Goal: Download file/media

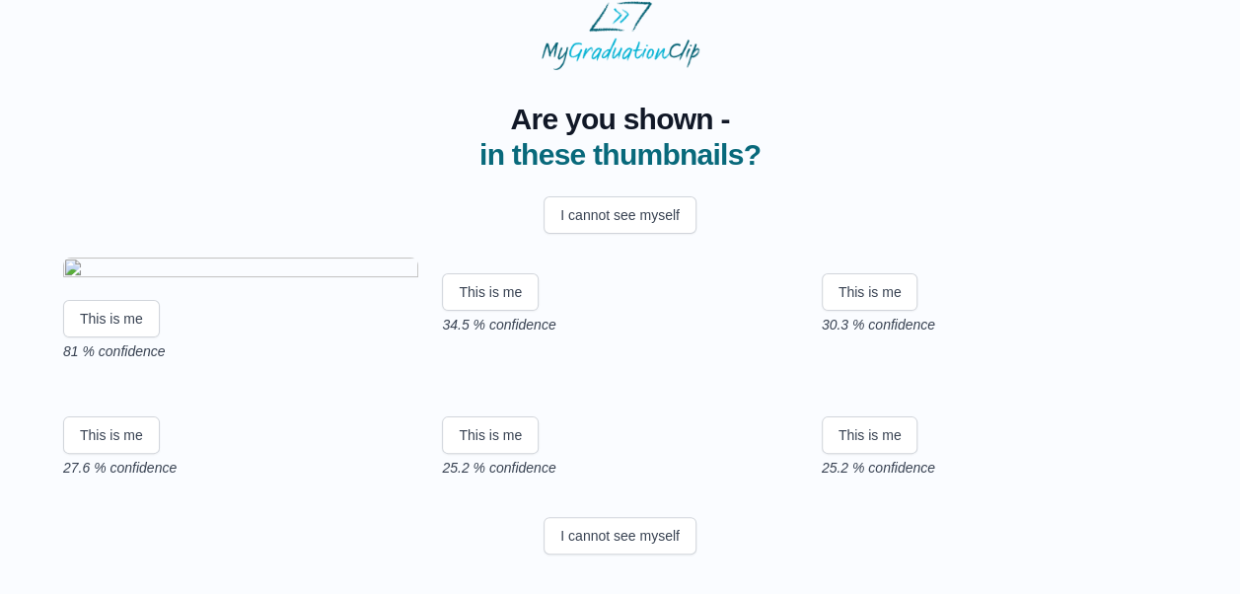
scroll to position [401, 0]
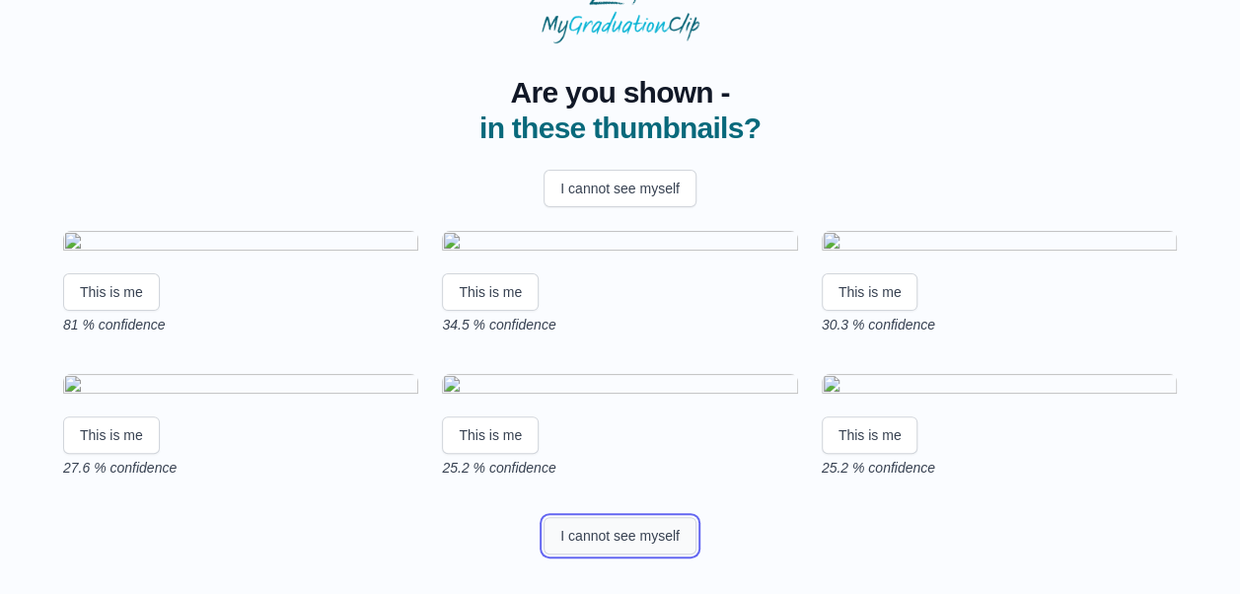
click at [620, 528] on button "I cannot see myself" at bounding box center [620, 535] width 153 height 37
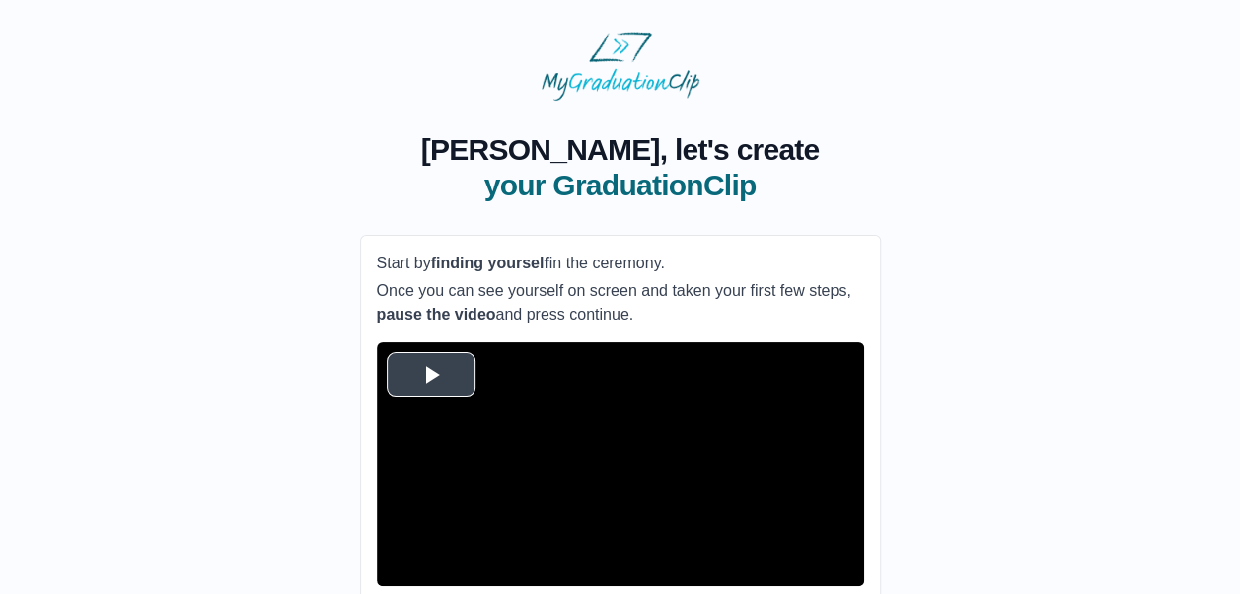
click at [431, 374] on span "Video Player" at bounding box center [431, 374] width 0 height 0
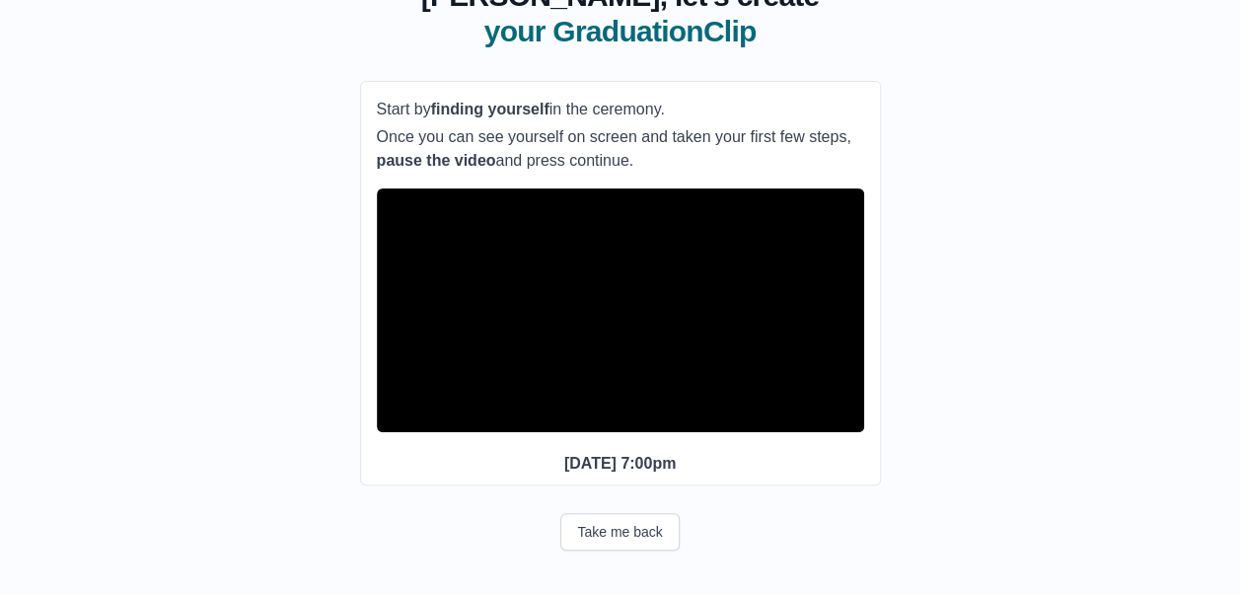
scroll to position [189, 0]
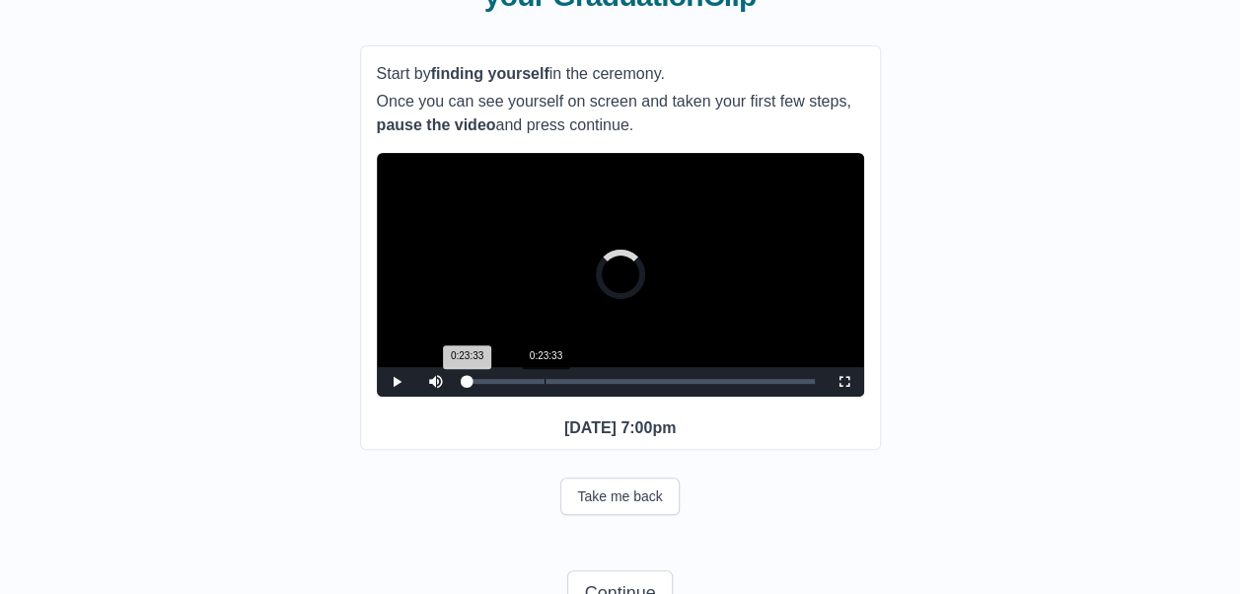
click at [545, 384] on div "0:23:33" at bounding box center [545, 381] width 1 height 5
click at [550, 384] on div "0:26:45 Progress : 0%" at bounding box center [508, 381] width 84 height 5
click at [397, 382] on span "Video Player" at bounding box center [397, 382] width 0 height 0
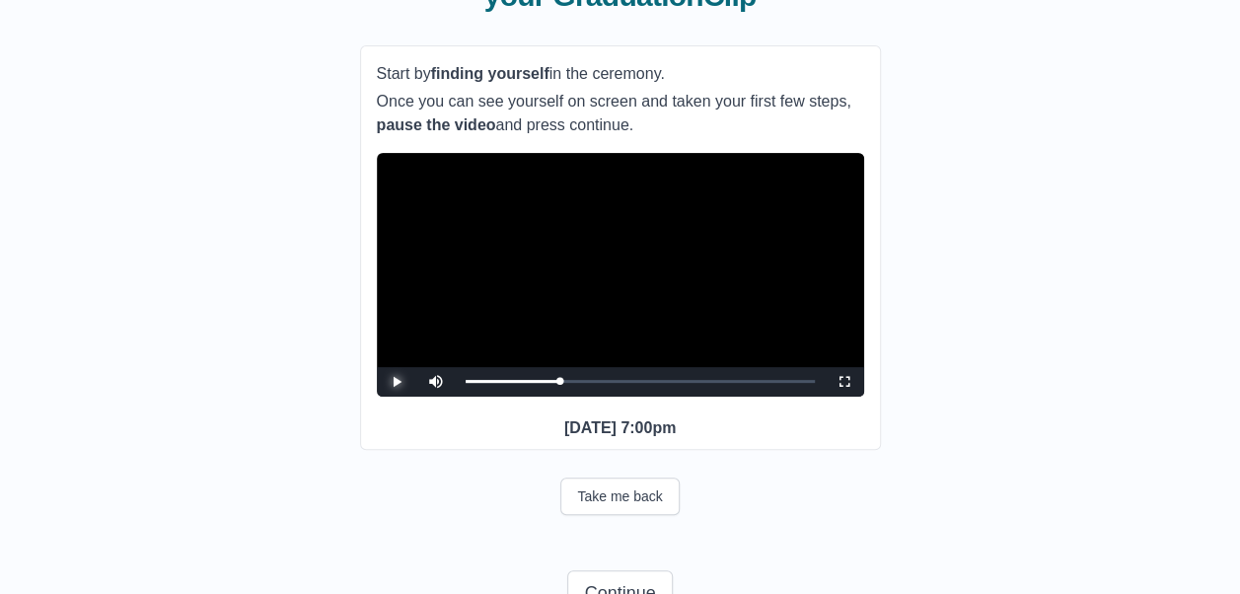
click at [397, 382] on span "Video Player" at bounding box center [397, 382] width 0 height 0
click at [624, 515] on button "Take me back" at bounding box center [619, 495] width 118 height 37
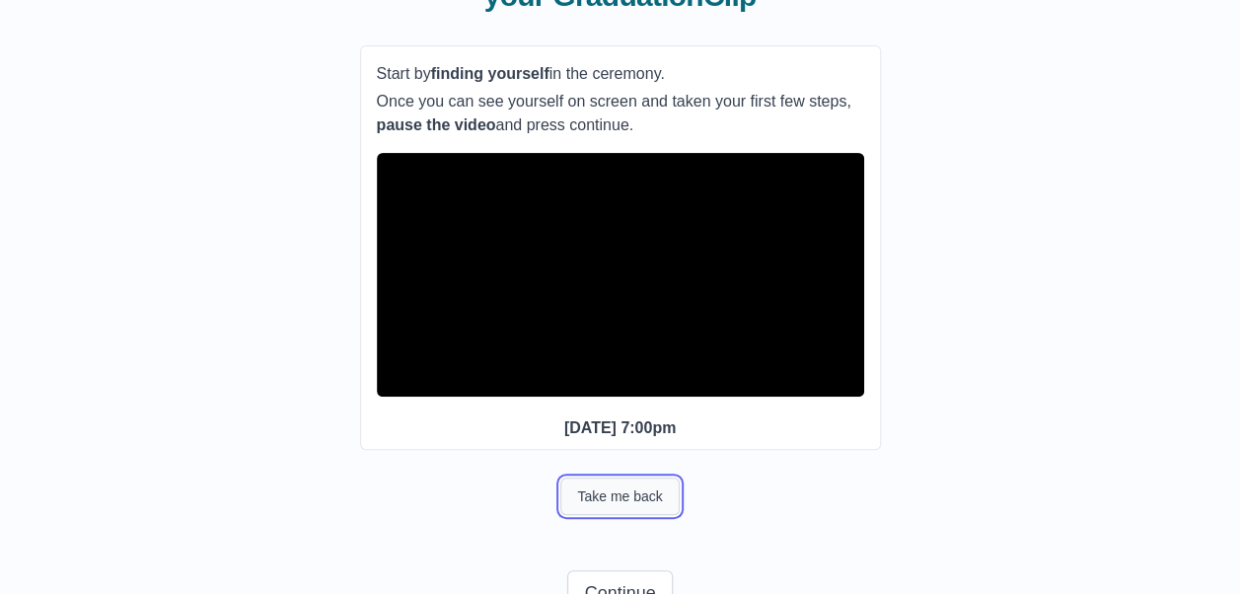
click at [625, 515] on button "Take me back" at bounding box center [619, 495] width 118 height 37
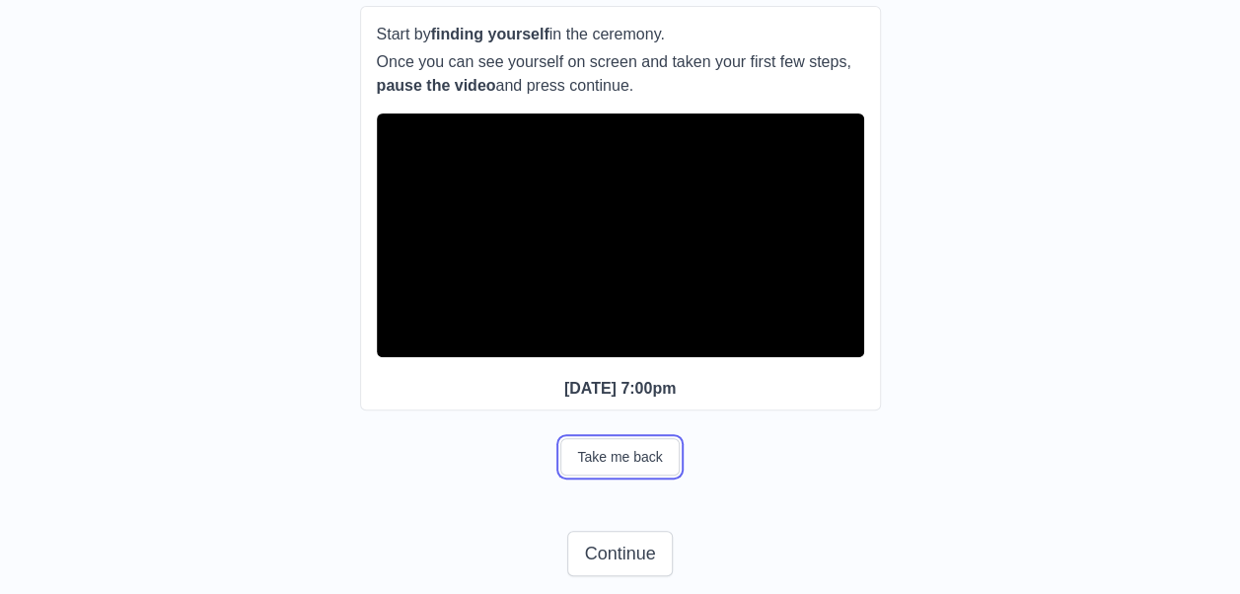
scroll to position [290, 0]
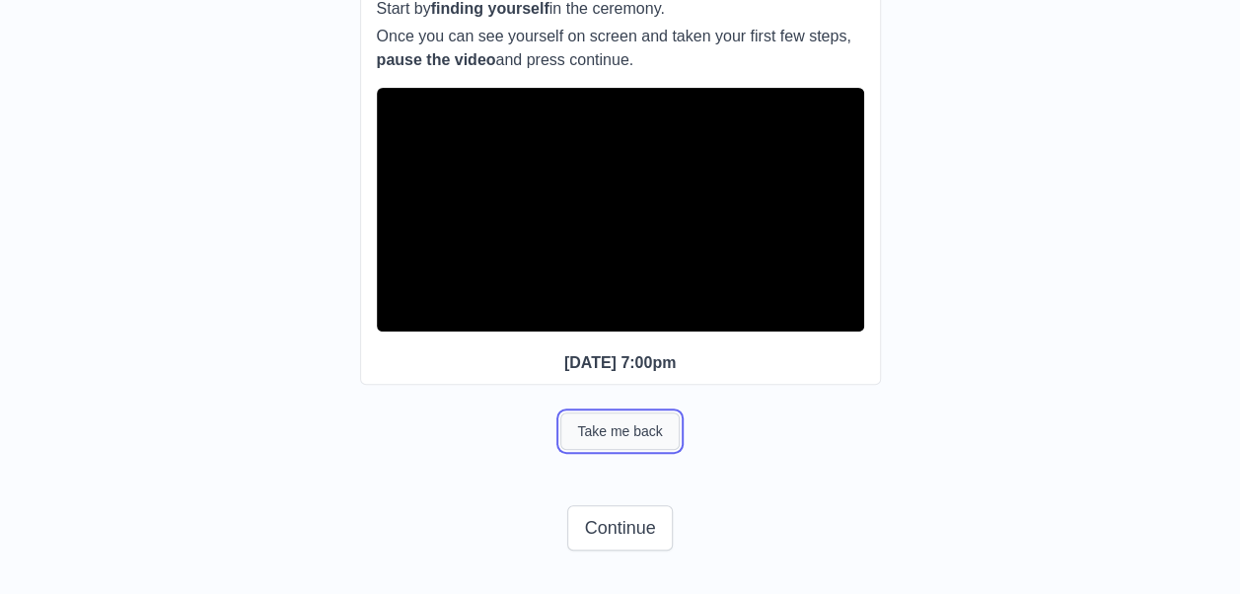
click at [610, 421] on button "Take me back" at bounding box center [619, 430] width 118 height 37
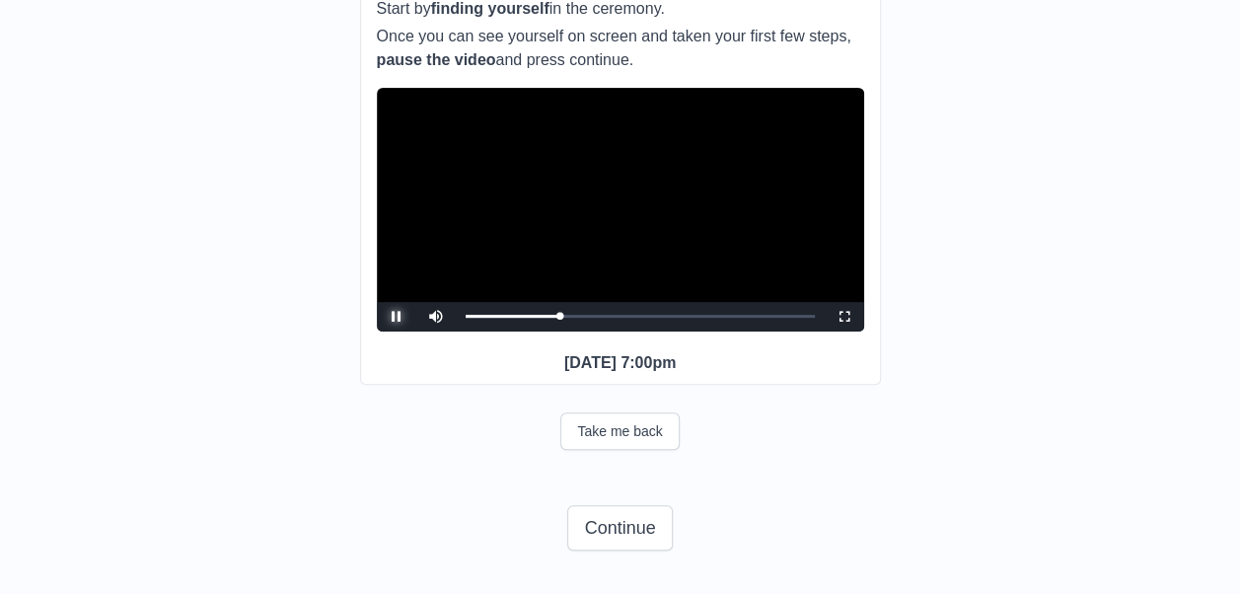
click at [397, 317] on span "Video Player" at bounding box center [397, 317] width 0 height 0
click at [618, 515] on button "Continue" at bounding box center [619, 527] width 105 height 45
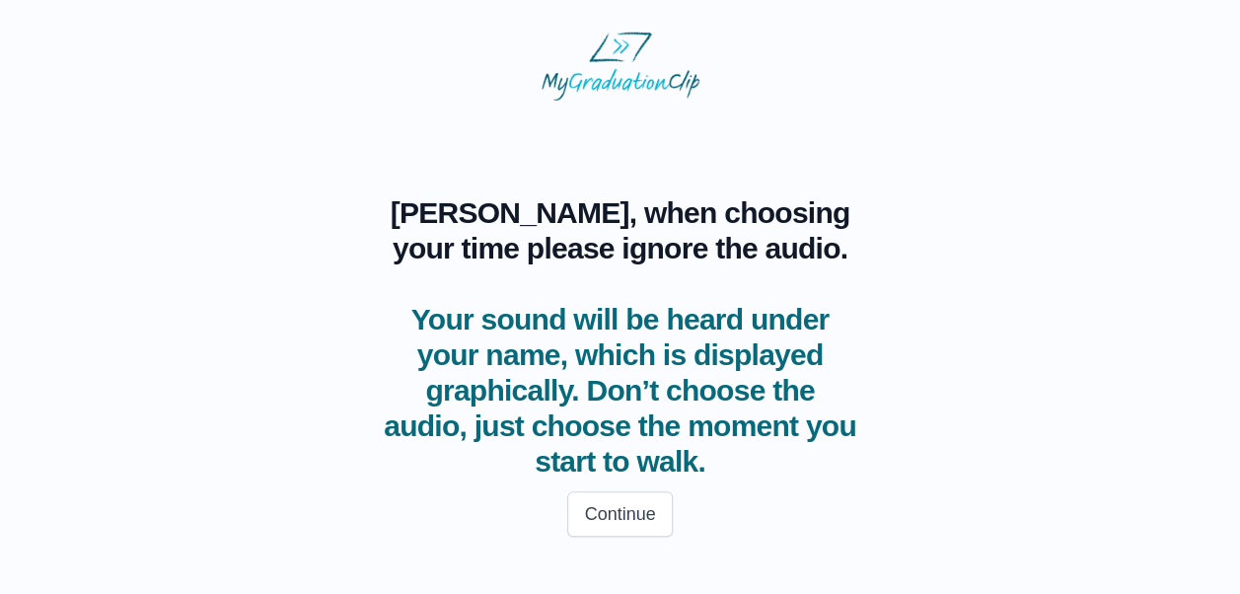
scroll to position [0, 0]
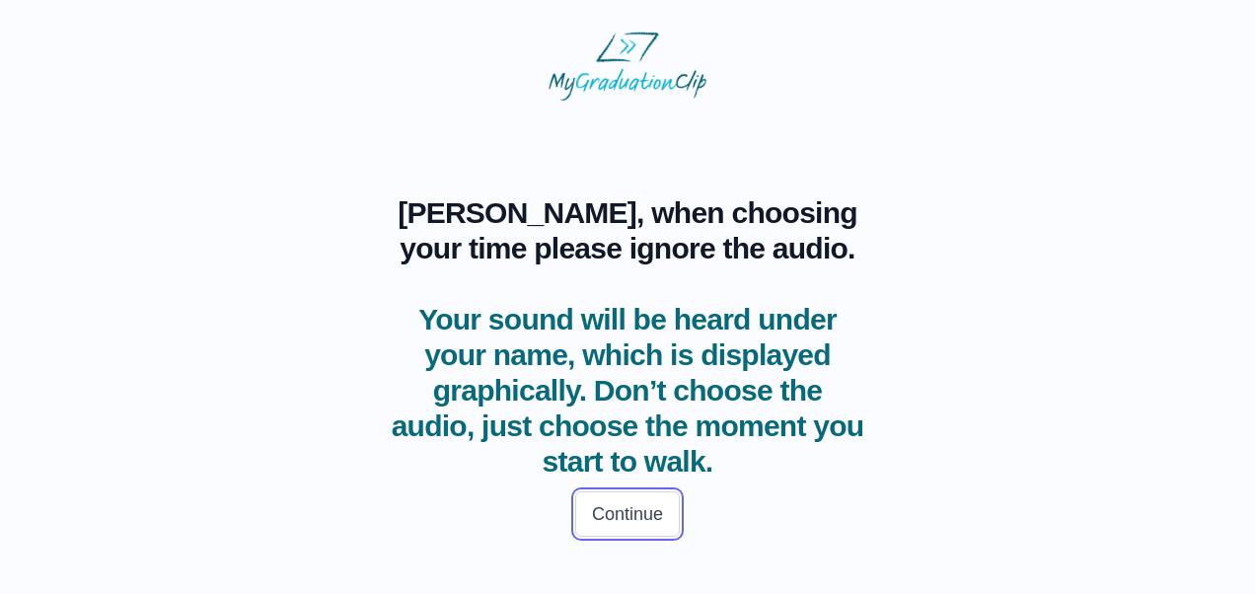
click at [618, 515] on button "Continue" at bounding box center [627, 513] width 105 height 45
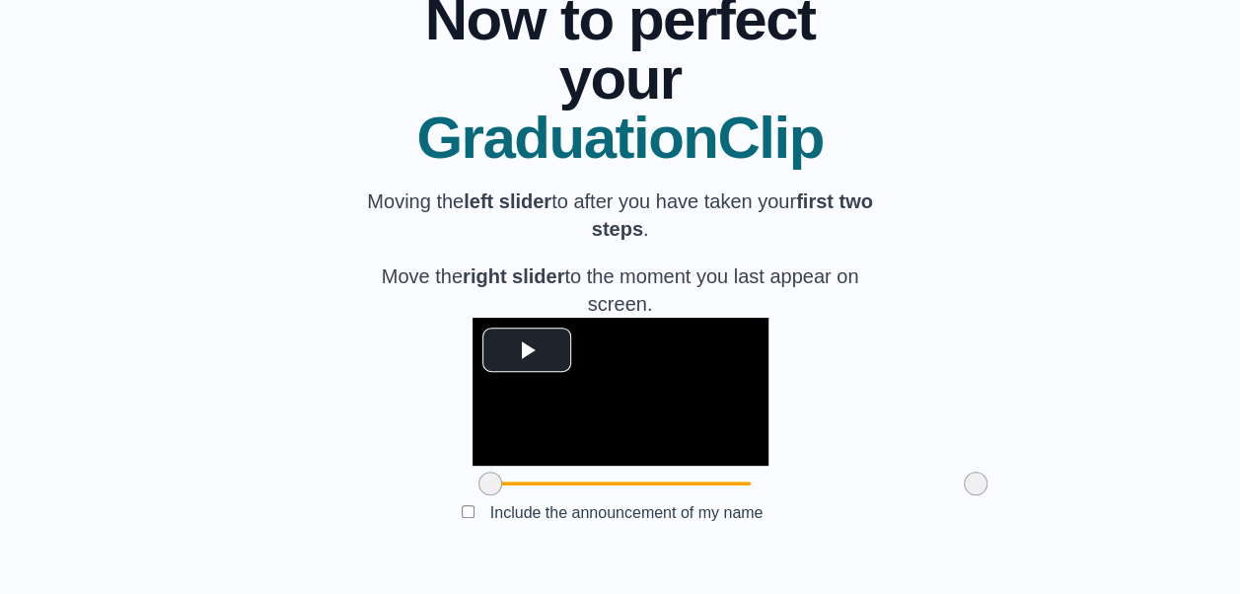
scroll to position [223, 0]
drag, startPoint x: 380, startPoint y: 548, endPoint x: 486, endPoint y: 552, distance: 106.7
click at [585, 495] on span at bounding box center [597, 484] width 24 height 24
drag, startPoint x: 864, startPoint y: 543, endPoint x: 768, endPoint y: 551, distance: 97.0
click at [867, 495] on span at bounding box center [879, 484] width 24 height 24
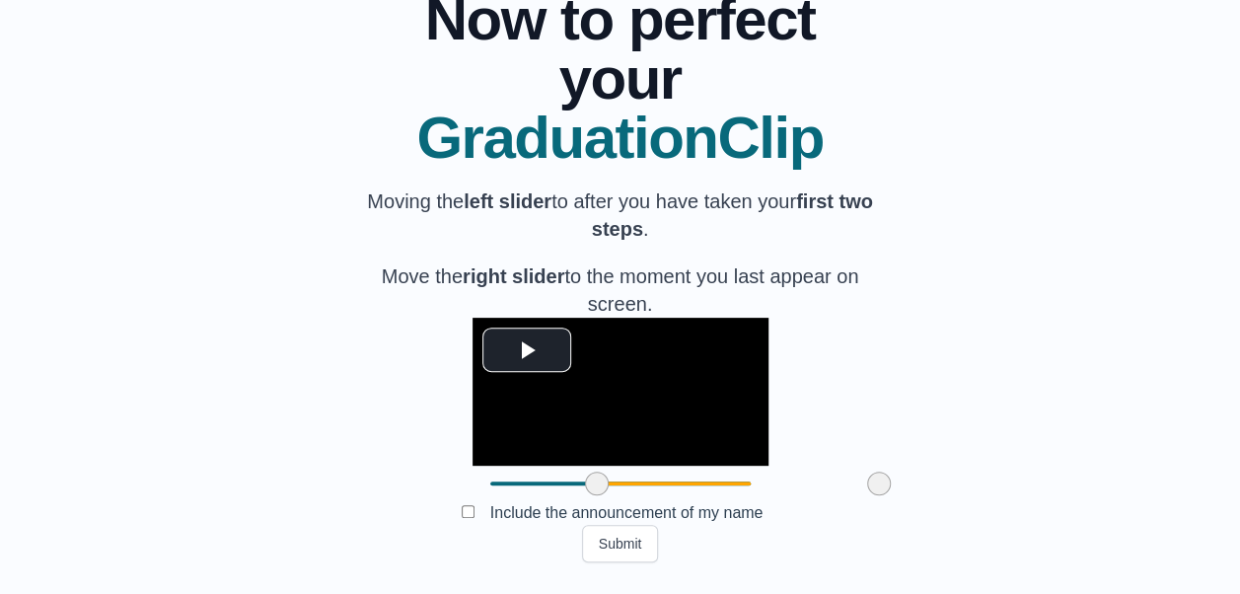
scroll to position [286, 0]
click at [633, 539] on button "Submit" at bounding box center [620, 543] width 77 height 37
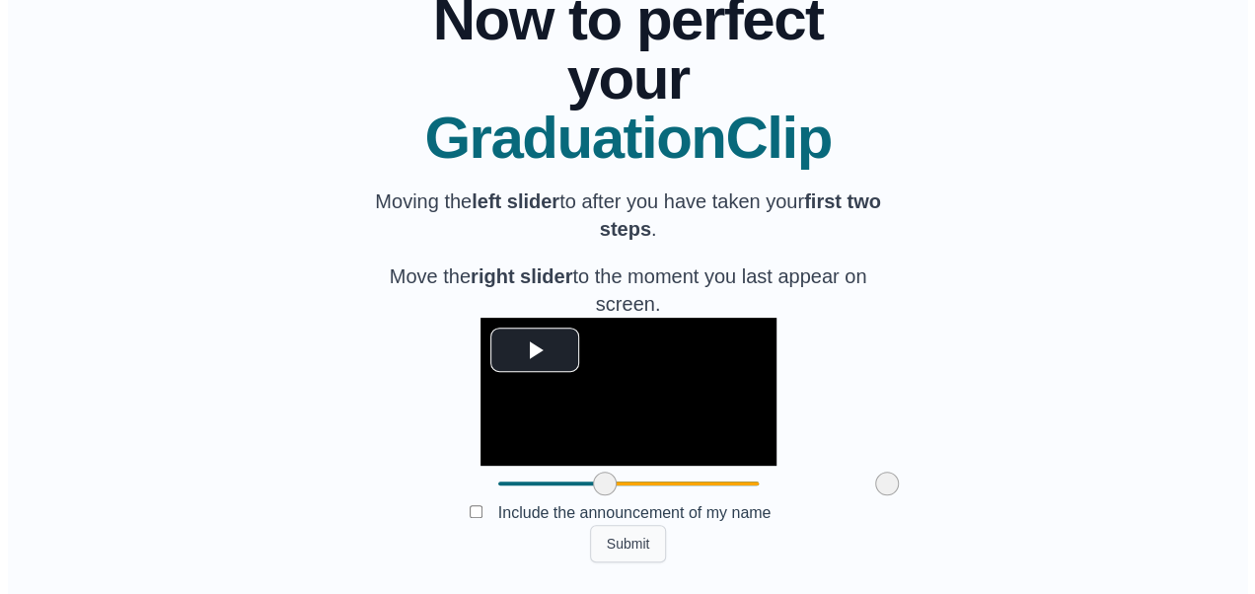
scroll to position [0, 0]
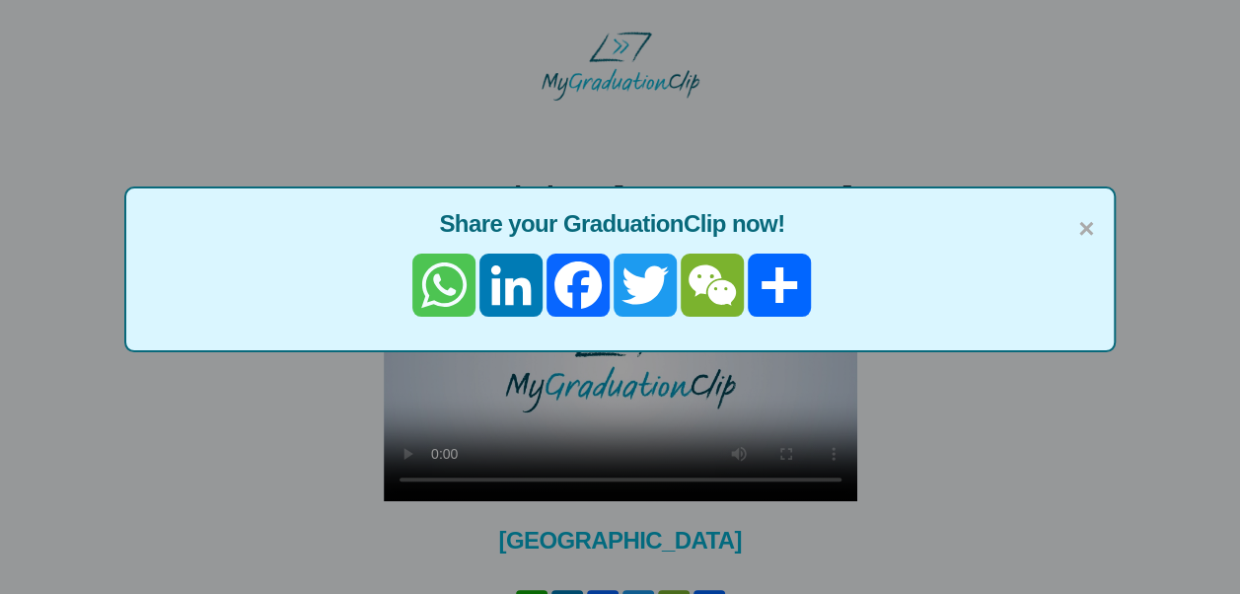
click at [444, 275] on link "WhatsApp" at bounding box center [443, 285] width 67 height 63
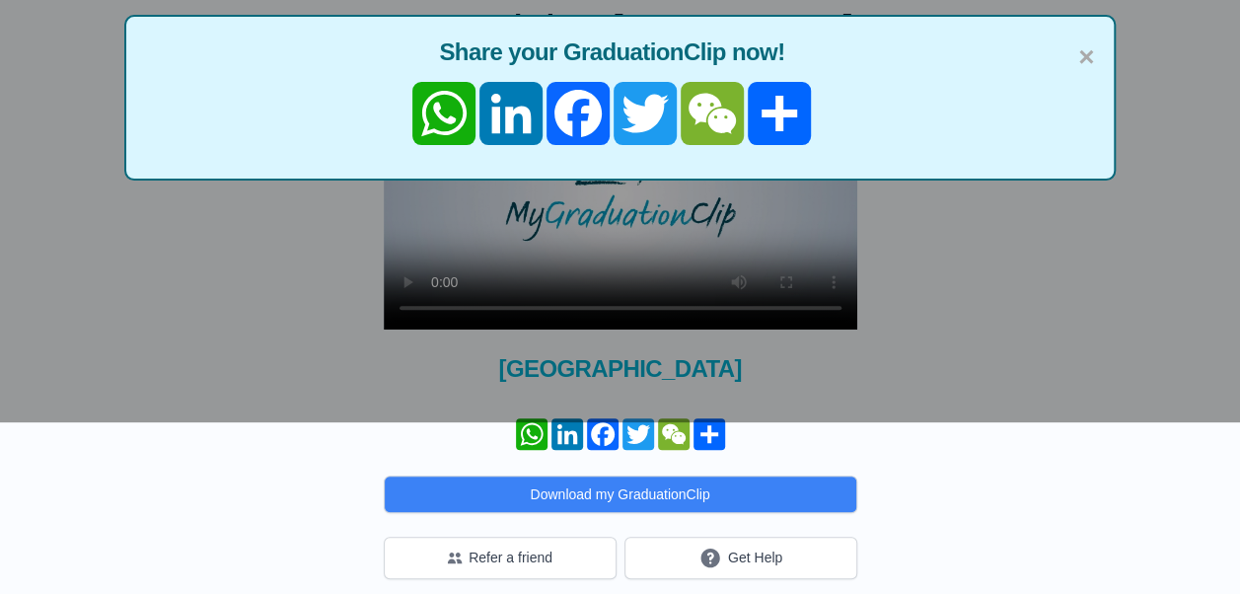
scroll to position [197, 0]
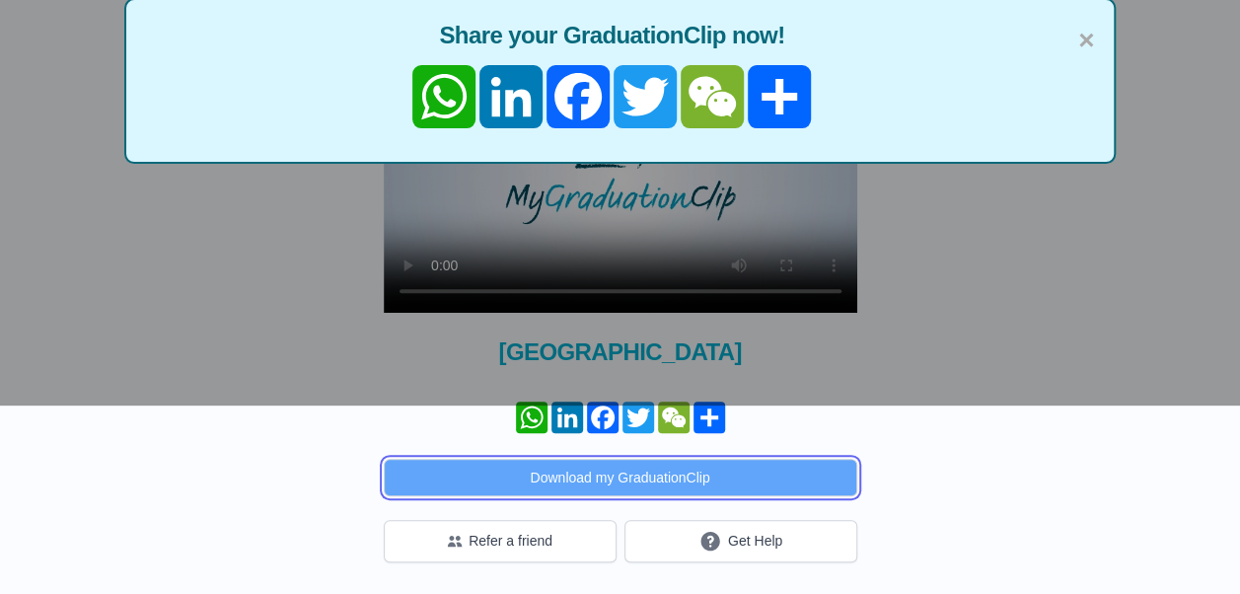
click at [624, 491] on button "Download my GraduationClip" at bounding box center [621, 477] width 474 height 37
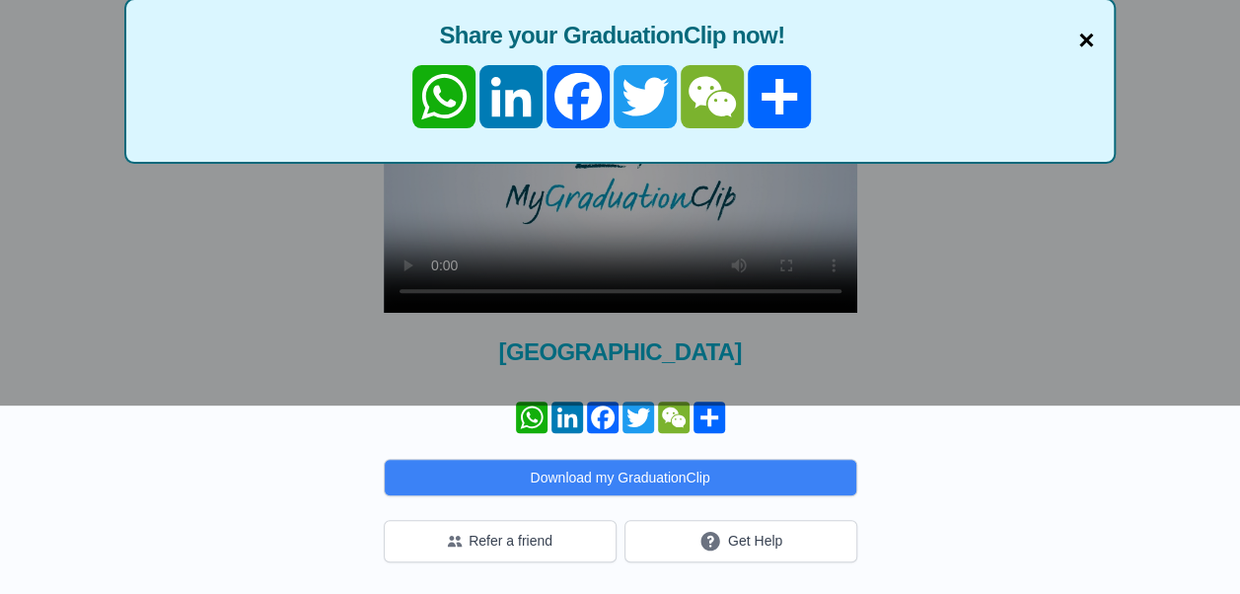
click at [1085, 25] on span "×" at bounding box center [1086, 40] width 16 height 41
